Goal: Information Seeking & Learning: Learn about a topic

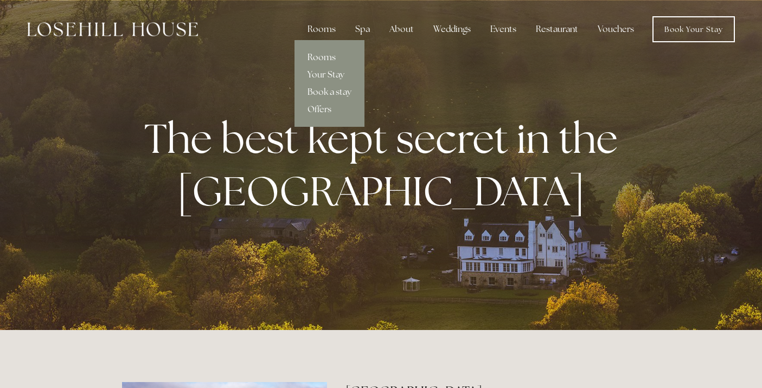
click at [321, 54] on link "Rooms" at bounding box center [330, 57] width 70 height 17
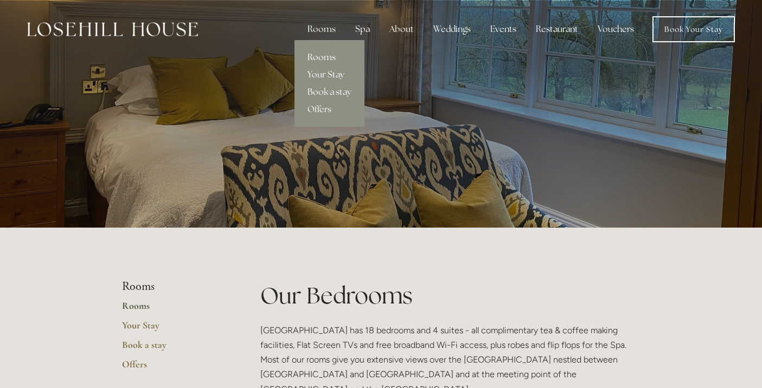
click at [324, 74] on link "Your Stay" at bounding box center [330, 74] width 70 height 17
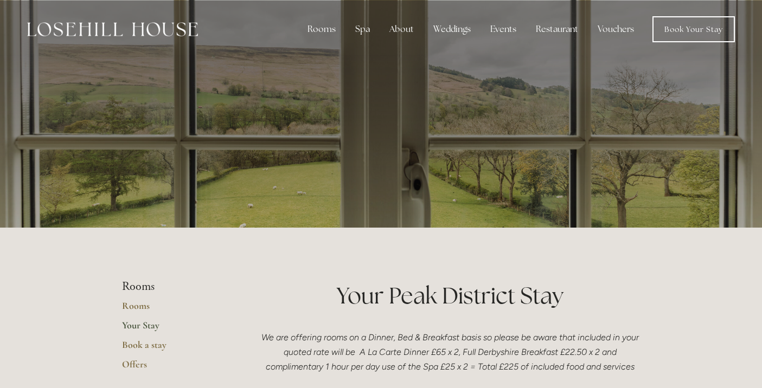
scroll to position [-7, 0]
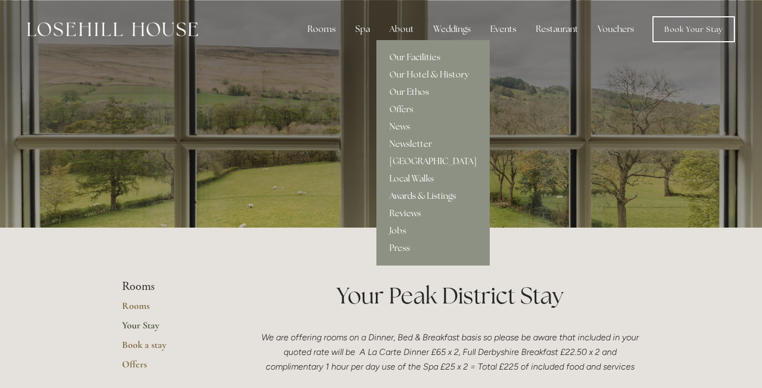
click at [406, 66] on link "Our Facilities" at bounding box center [433, 57] width 113 height 17
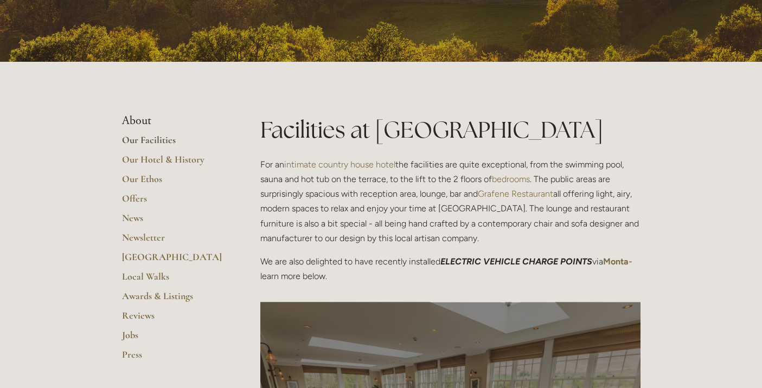
scroll to position [175, 0]
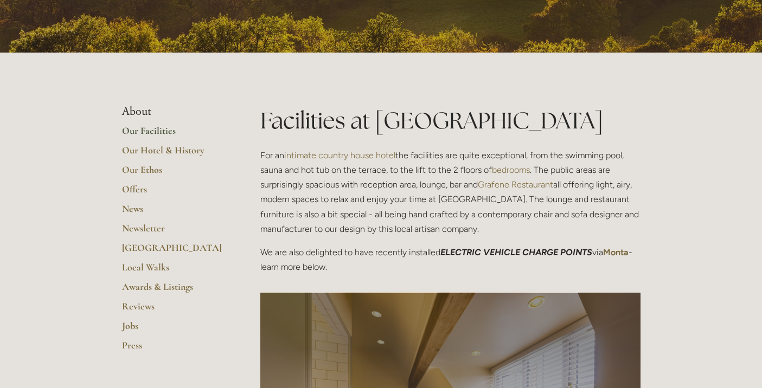
click at [152, 130] on link "Our Facilities" at bounding box center [174, 135] width 104 height 20
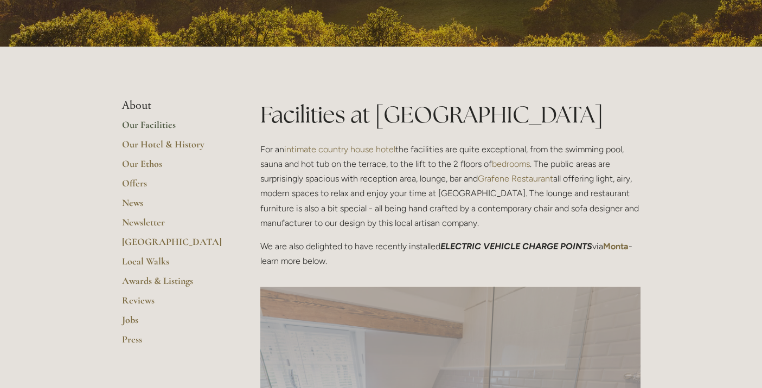
scroll to position [187, 0]
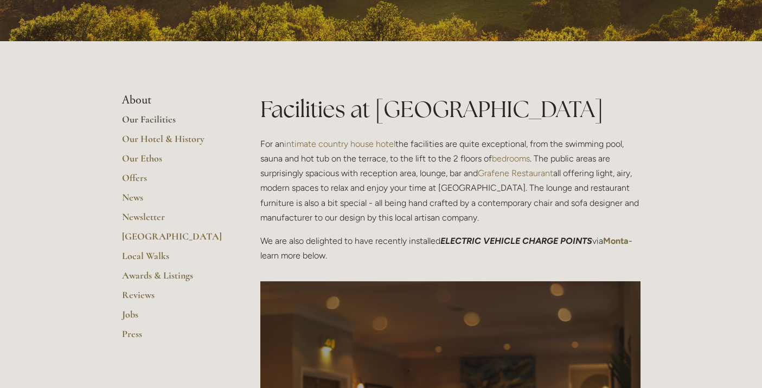
click at [508, 159] on link "bedrooms" at bounding box center [511, 159] width 38 height 10
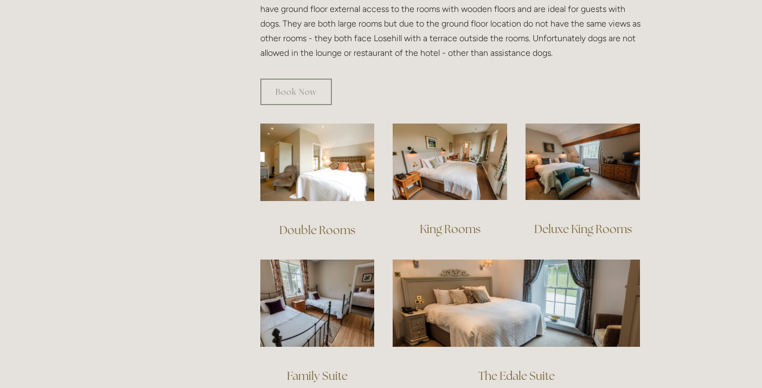
scroll to position [645, 0]
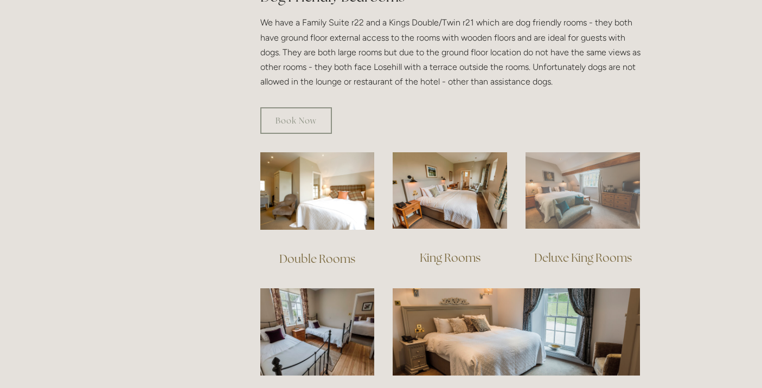
click at [576, 176] on img at bounding box center [583, 190] width 114 height 76
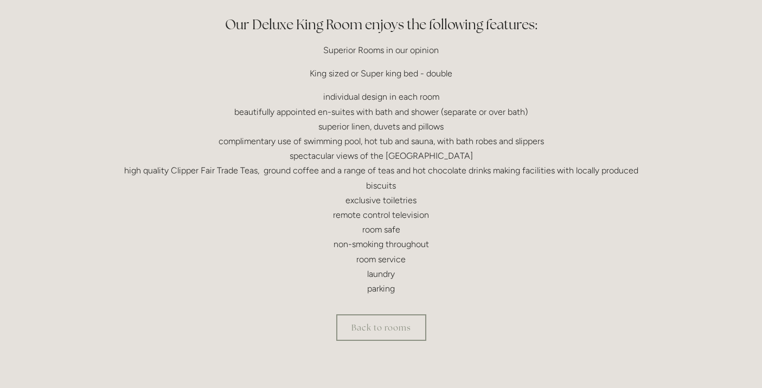
scroll to position [353, 0]
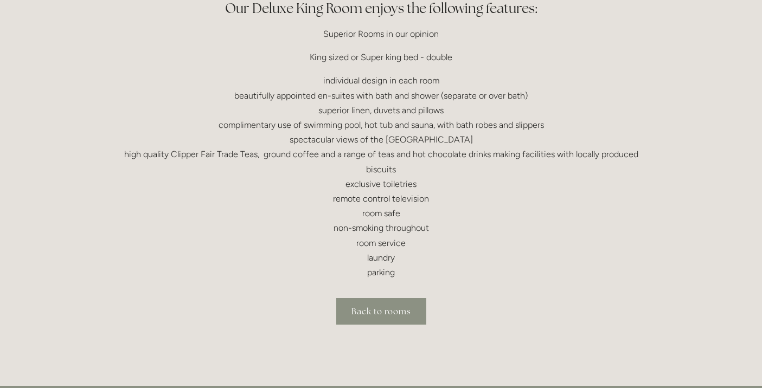
click at [385, 309] on link "Back to rooms" at bounding box center [381, 311] width 90 height 27
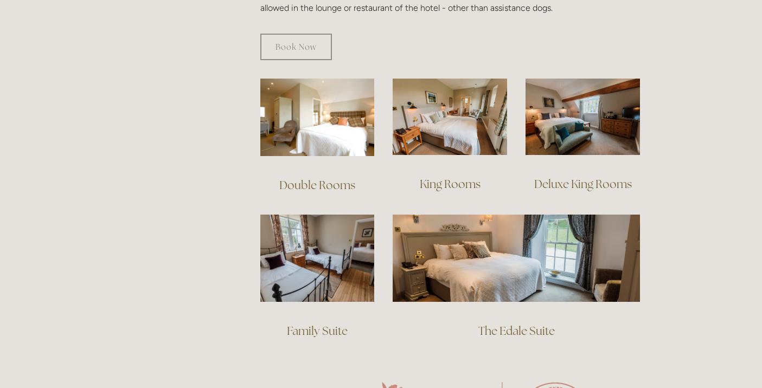
scroll to position [710, 0]
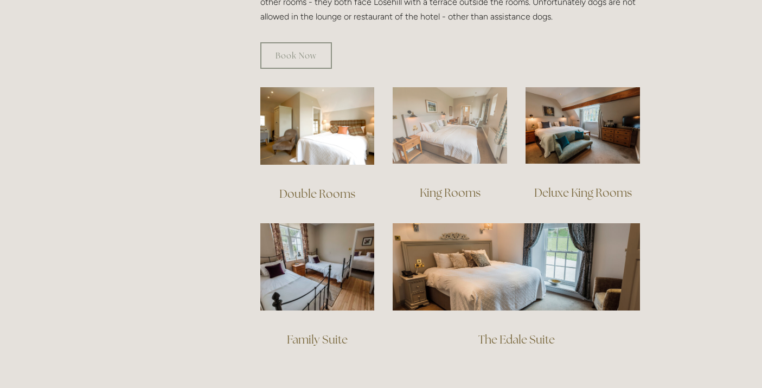
click at [450, 107] on img at bounding box center [450, 125] width 114 height 76
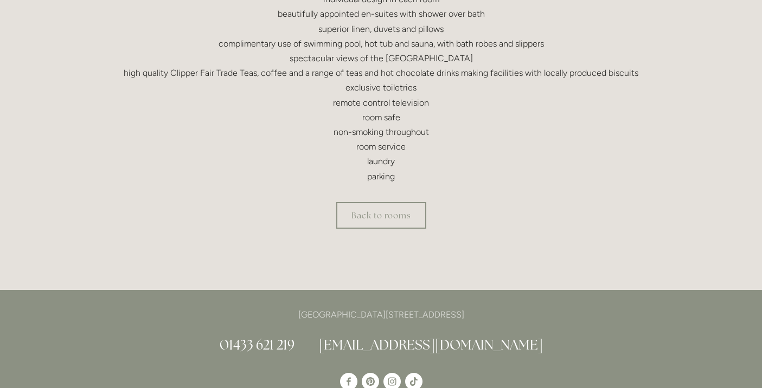
scroll to position [403, 0]
click at [391, 205] on link "Back to rooms" at bounding box center [381, 215] width 90 height 27
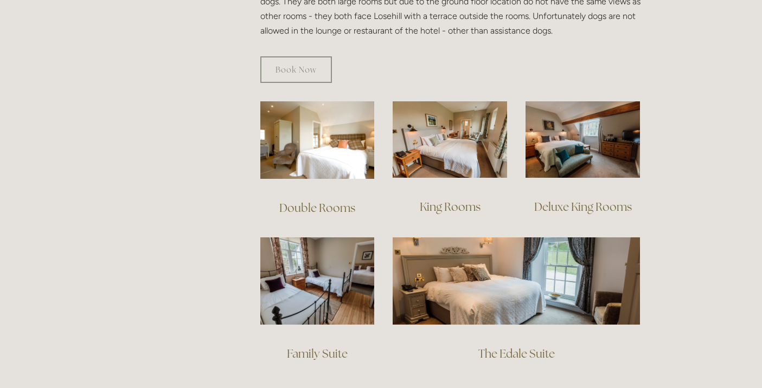
scroll to position [697, 0]
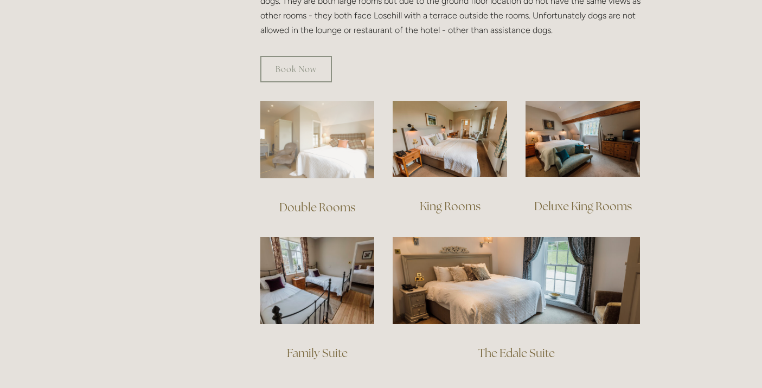
click at [313, 141] on img at bounding box center [317, 140] width 114 height 78
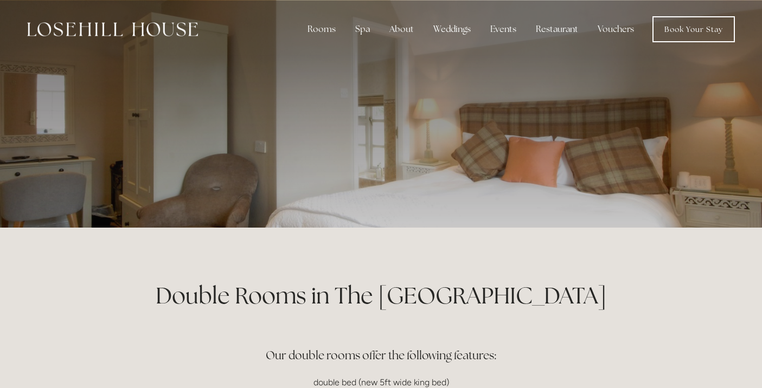
click at [595, 111] on p at bounding box center [381, 113] width 484 height 43
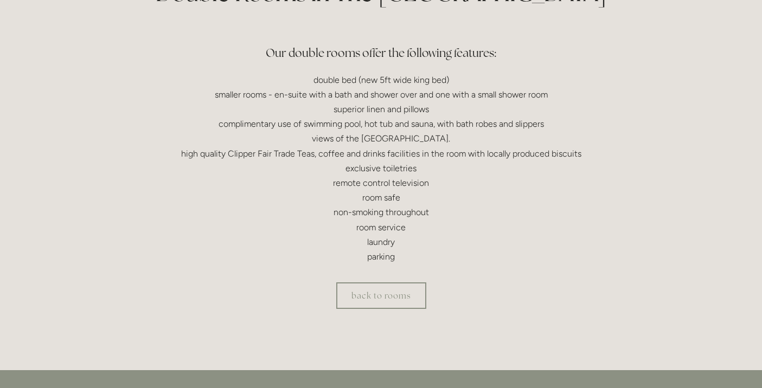
scroll to position [310, 0]
